Goal: Use online tool/utility: Utilize a website feature to perform a specific function

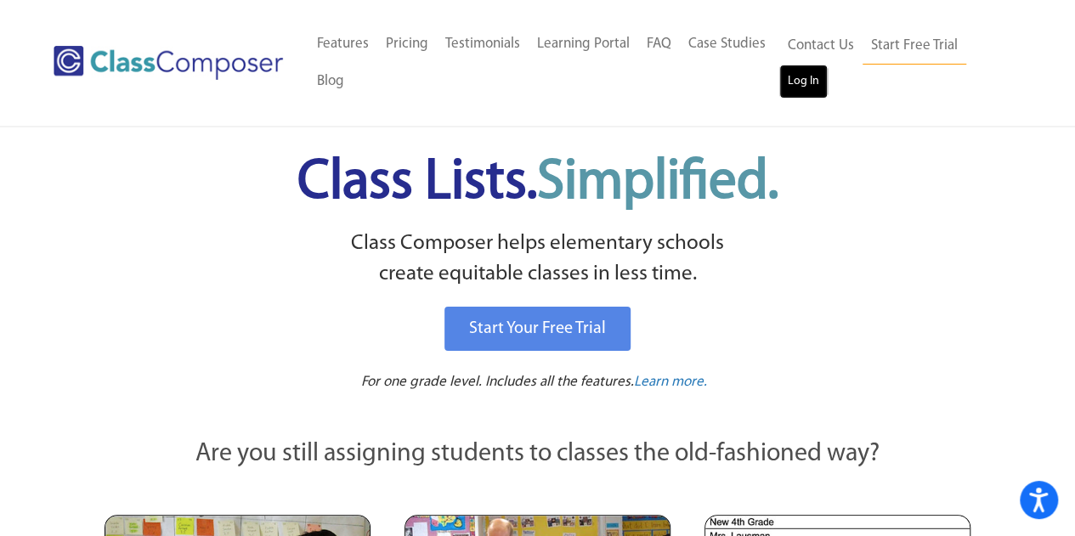
click at [799, 78] on link "Log In" at bounding box center [803, 82] width 48 height 34
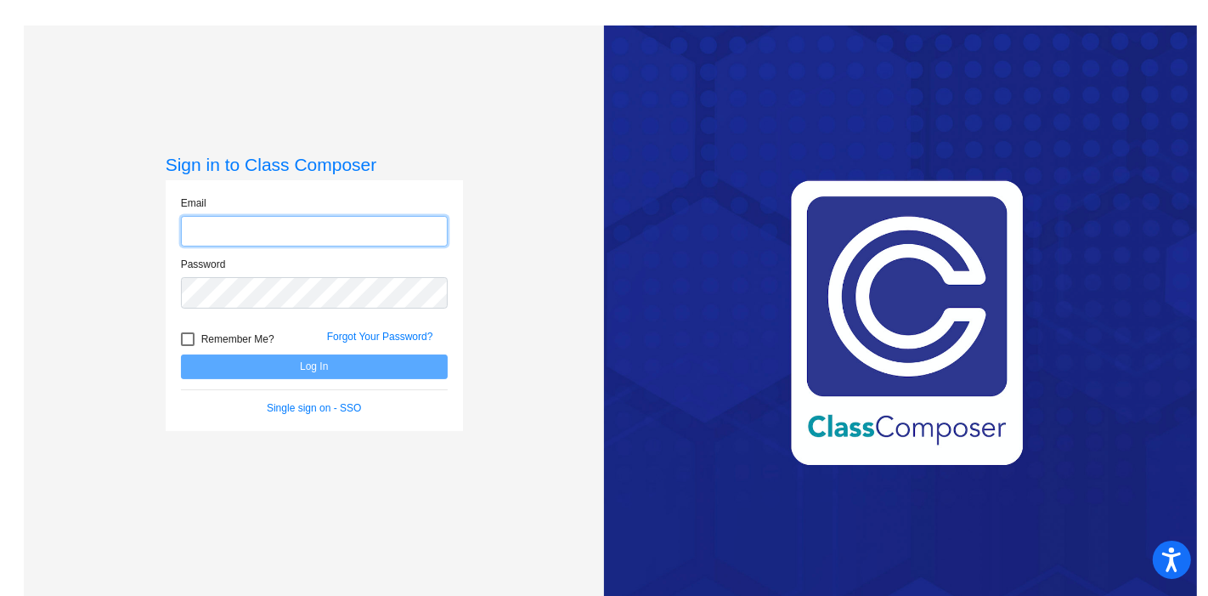
type input "[EMAIL_ADDRESS][DOMAIN_NAME]"
click at [321, 367] on button "Log In" at bounding box center [314, 366] width 267 height 25
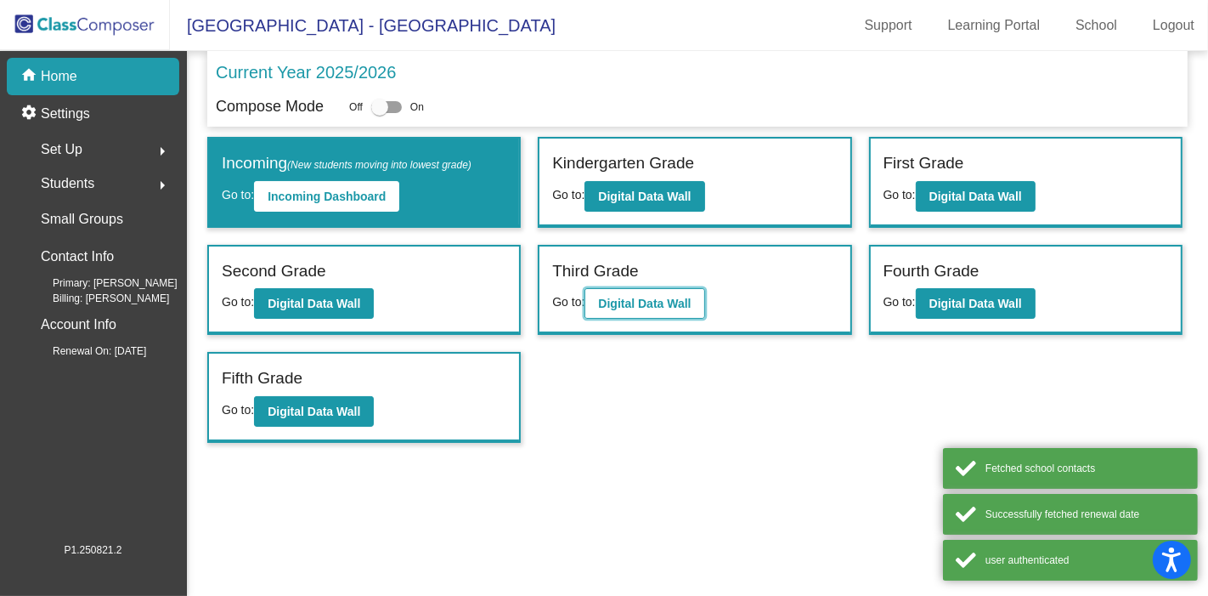
click at [618, 306] on b "Digital Data Wall" at bounding box center [644, 304] width 93 height 14
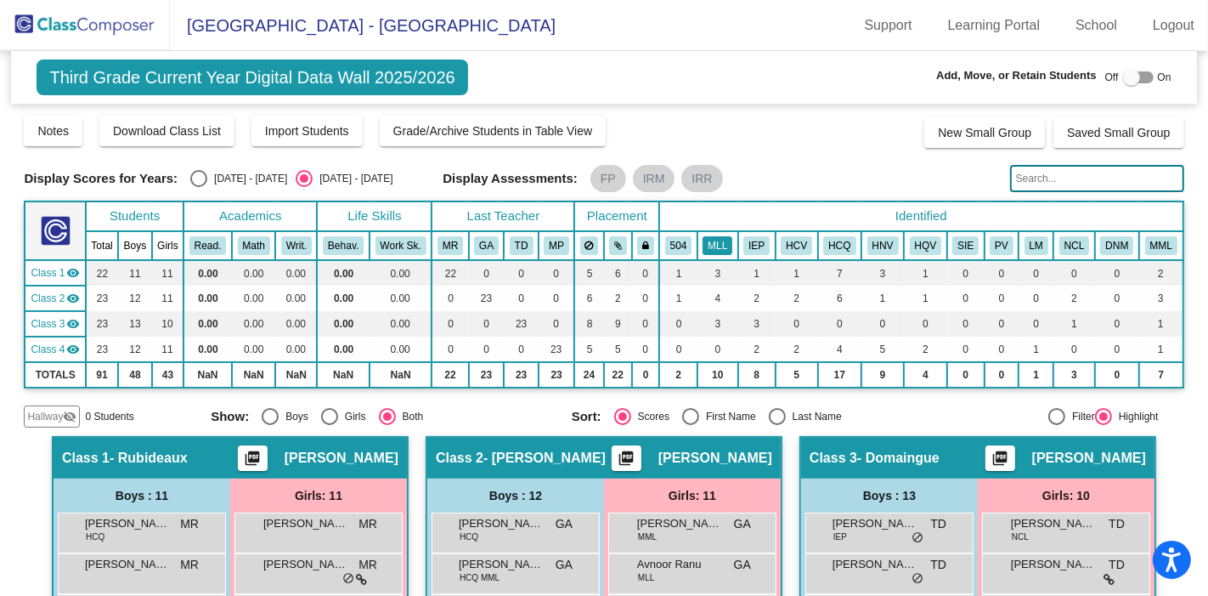
click at [713, 245] on button "MLL" at bounding box center [718, 245] width 30 height 19
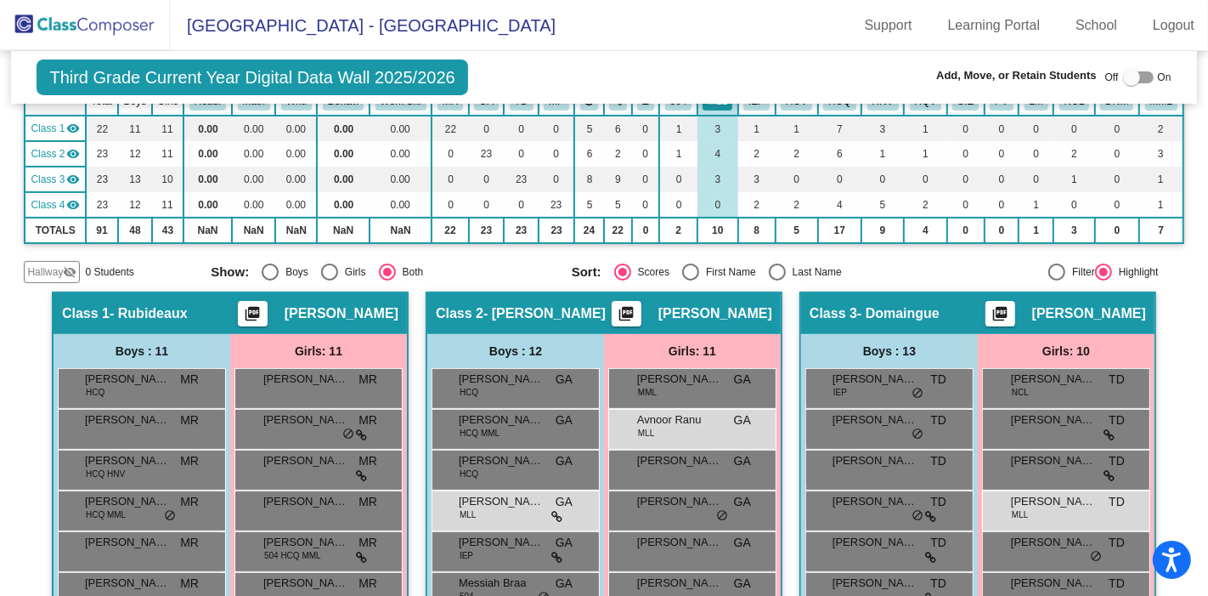
scroll to position [161, 0]
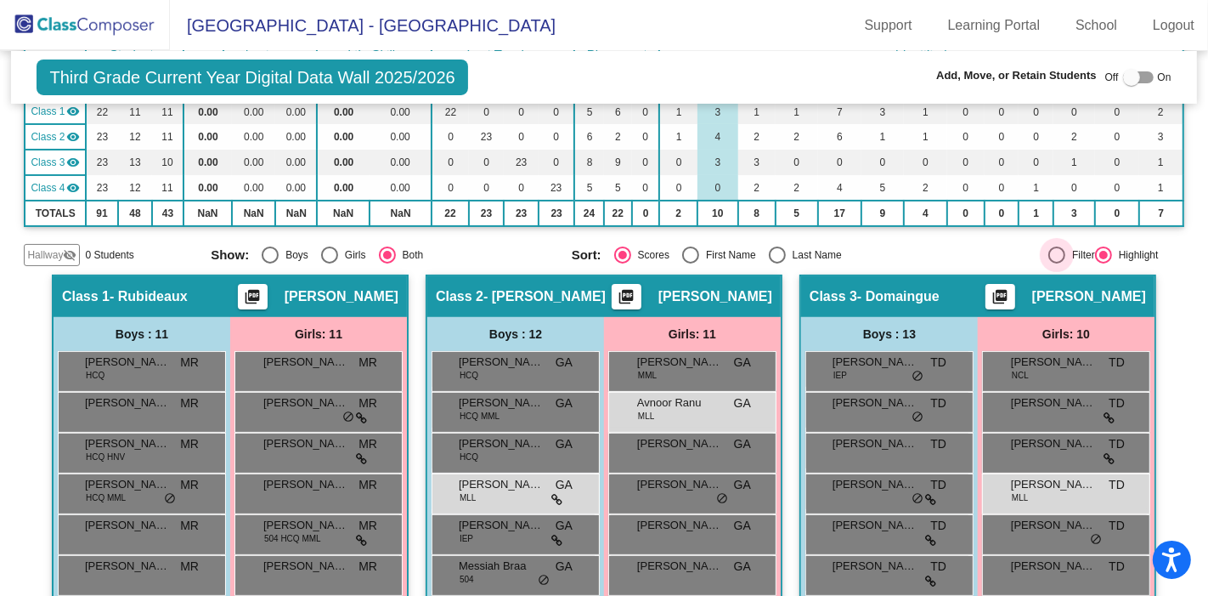
click at [1050, 246] on div at bounding box center [1056, 254] width 17 height 17
click at [1056, 263] on input "Filter" at bounding box center [1056, 263] width 1 height 1
radio input "true"
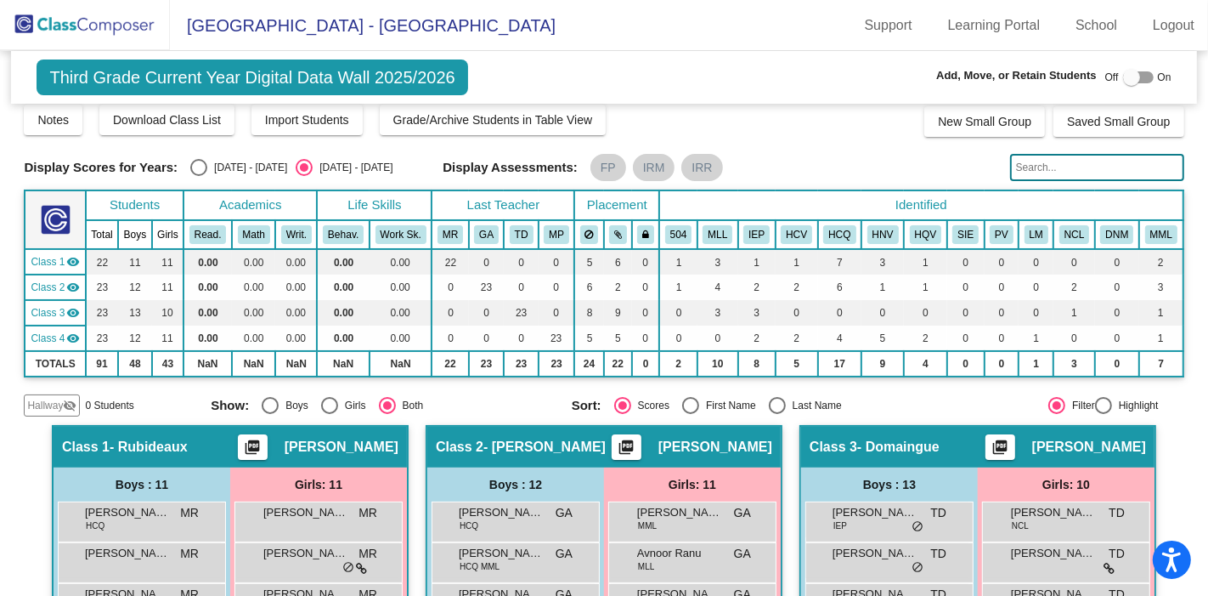
scroll to position [9, 0]
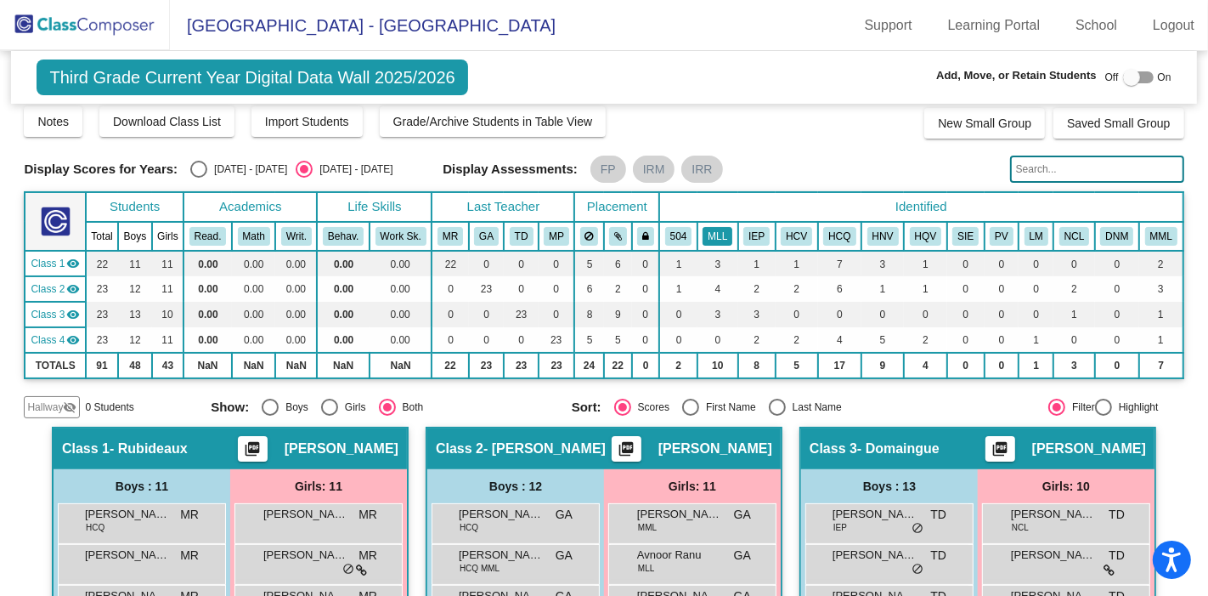
click at [708, 229] on button "MLL" at bounding box center [718, 236] width 30 height 19
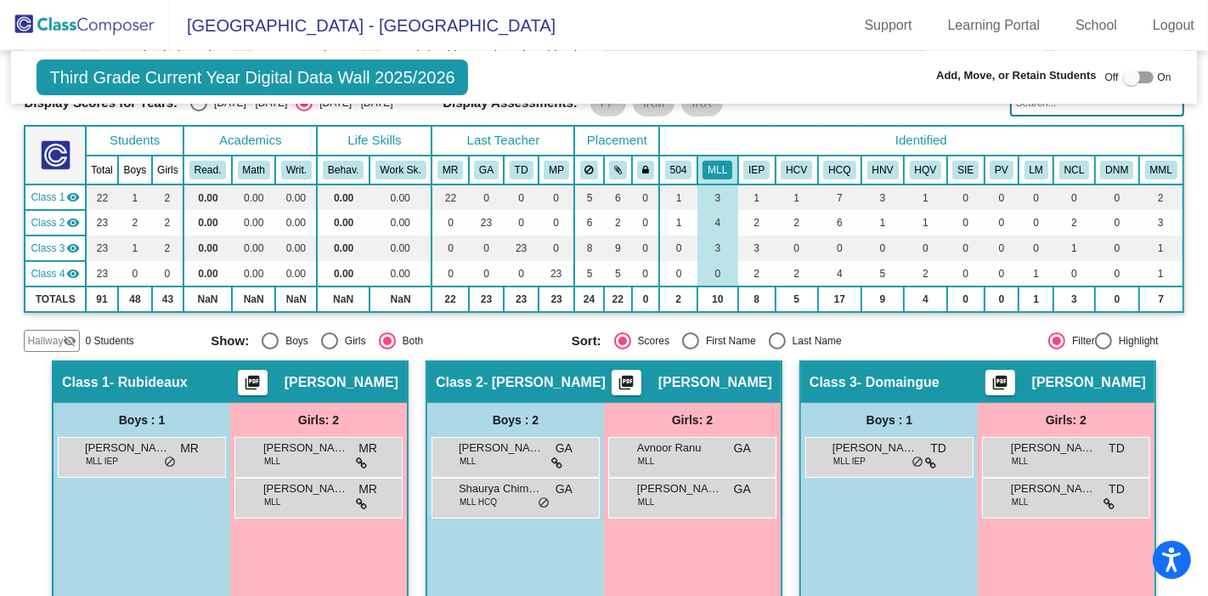
scroll to position [0, 0]
